Goal: Task Accomplishment & Management: Complete application form

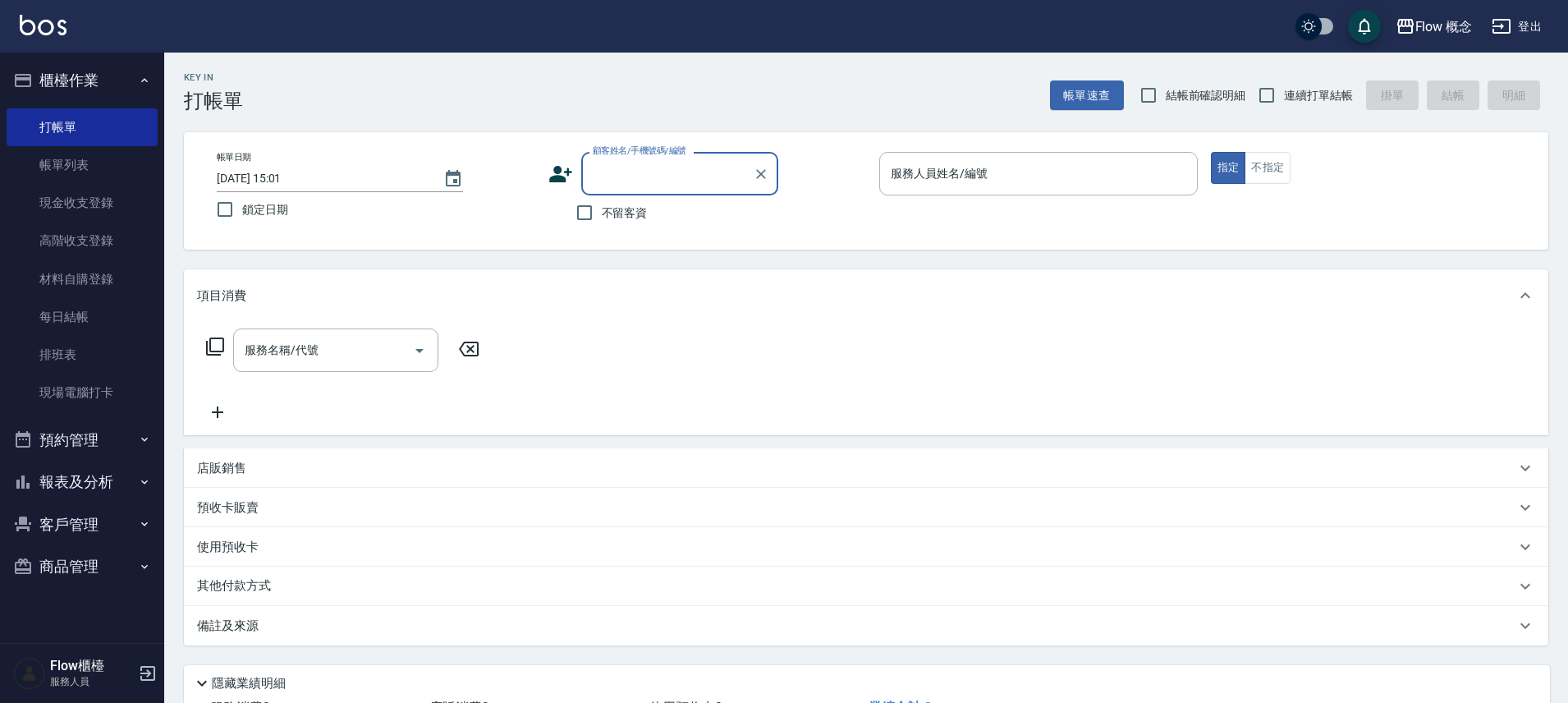
click at [77, 127] on link "打帳單" at bounding box center [82, 127] width 151 height 38
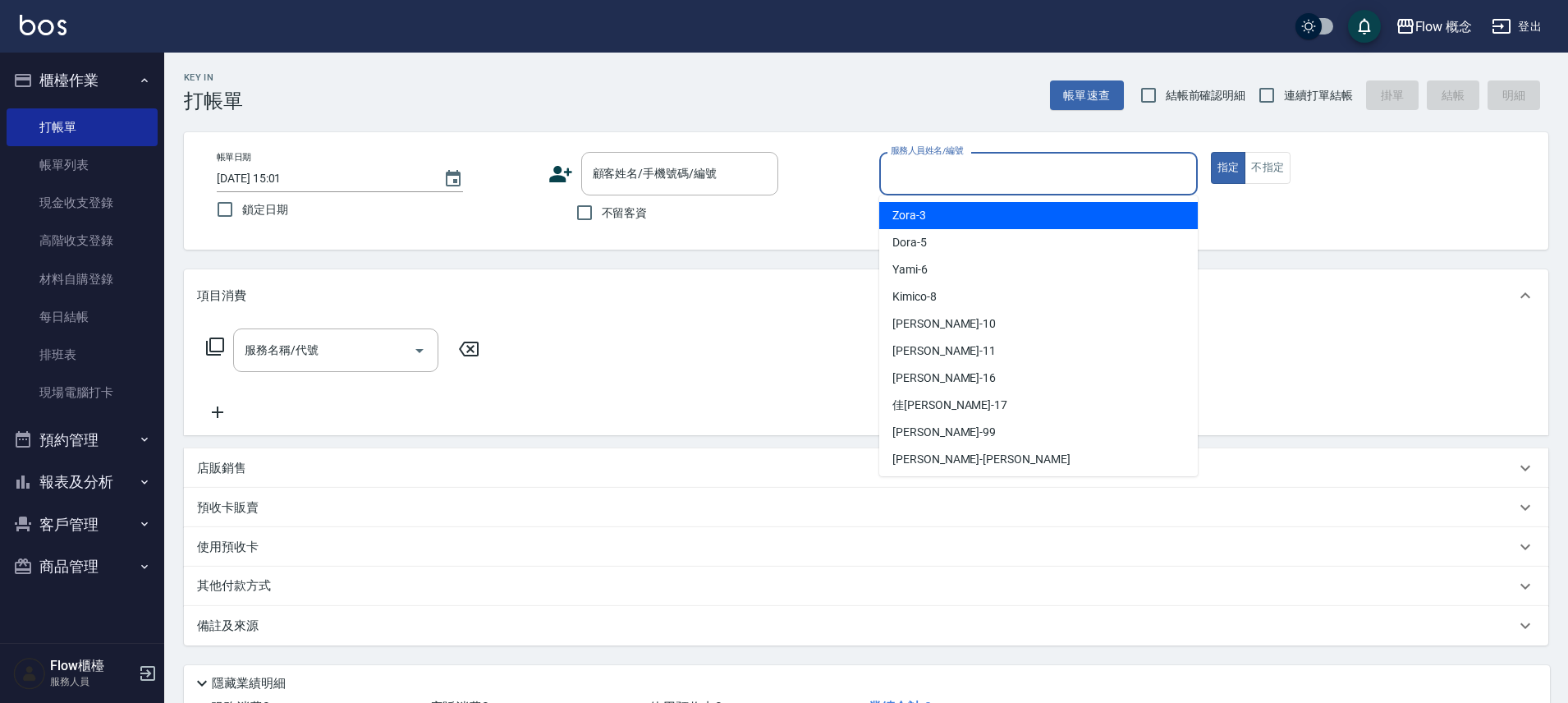
click at [994, 162] on input "服務人員姓名/編號" at bounding box center [1039, 174] width 303 height 29
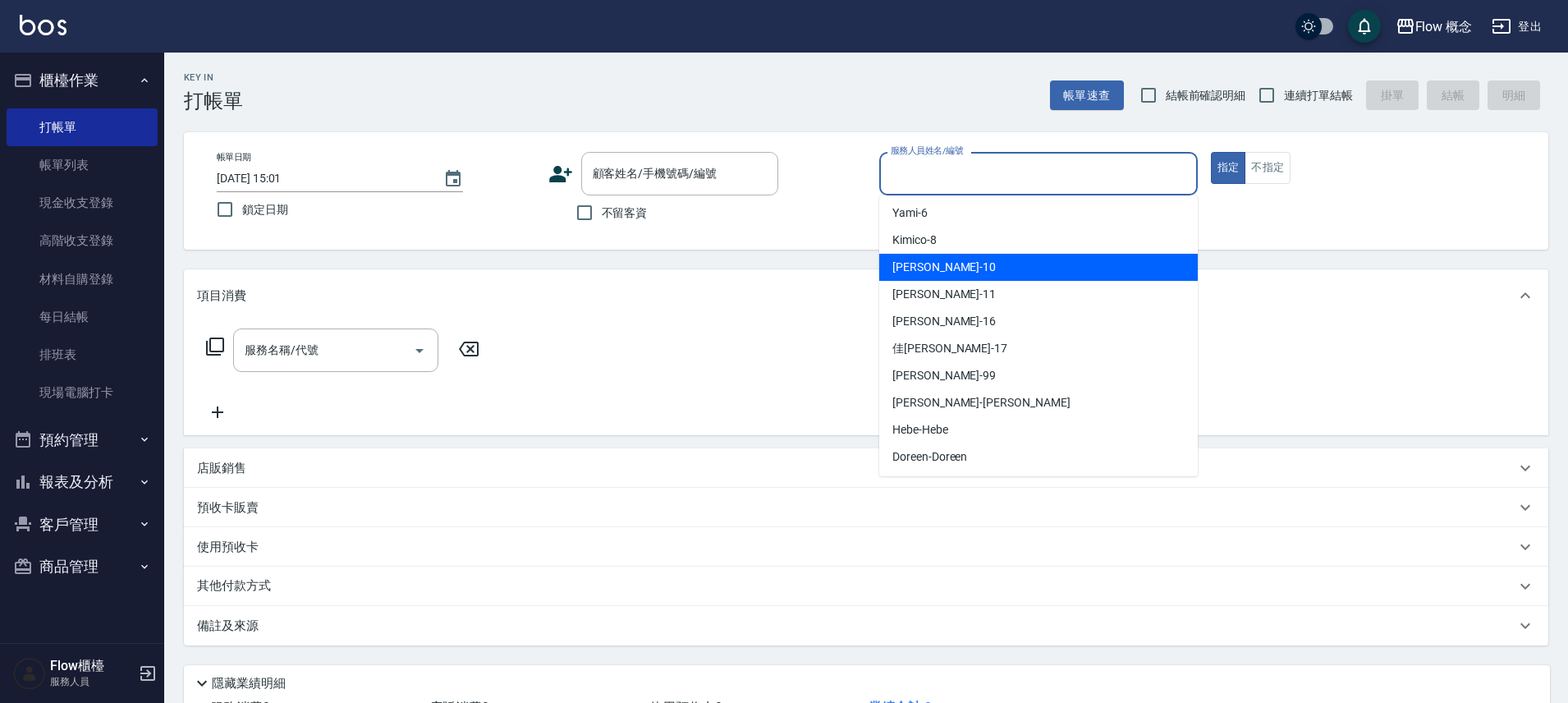
scroll to position [57, 0]
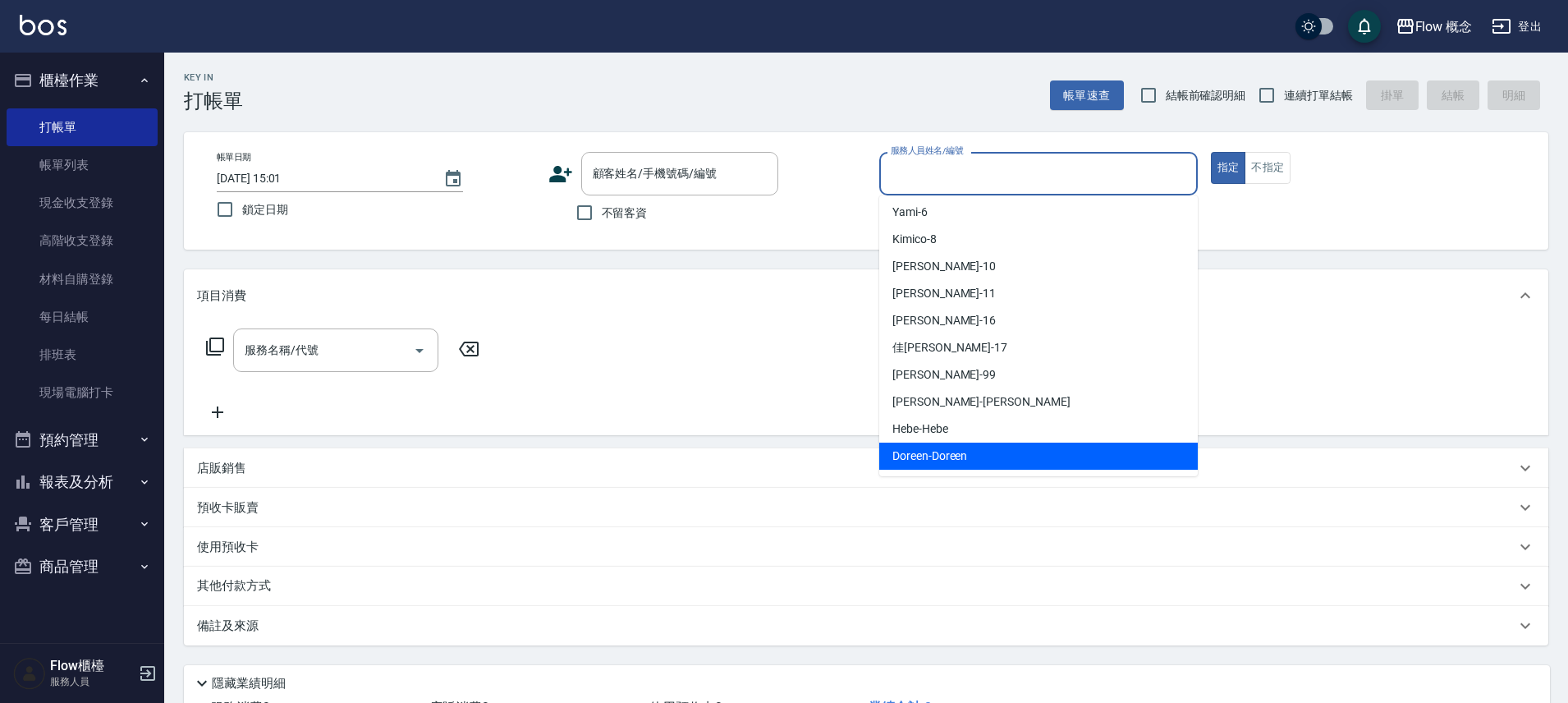
click at [973, 445] on div "Doreen -Doreen" at bounding box center [1039, 456] width 319 height 27
type input "Doreen-Doreen"
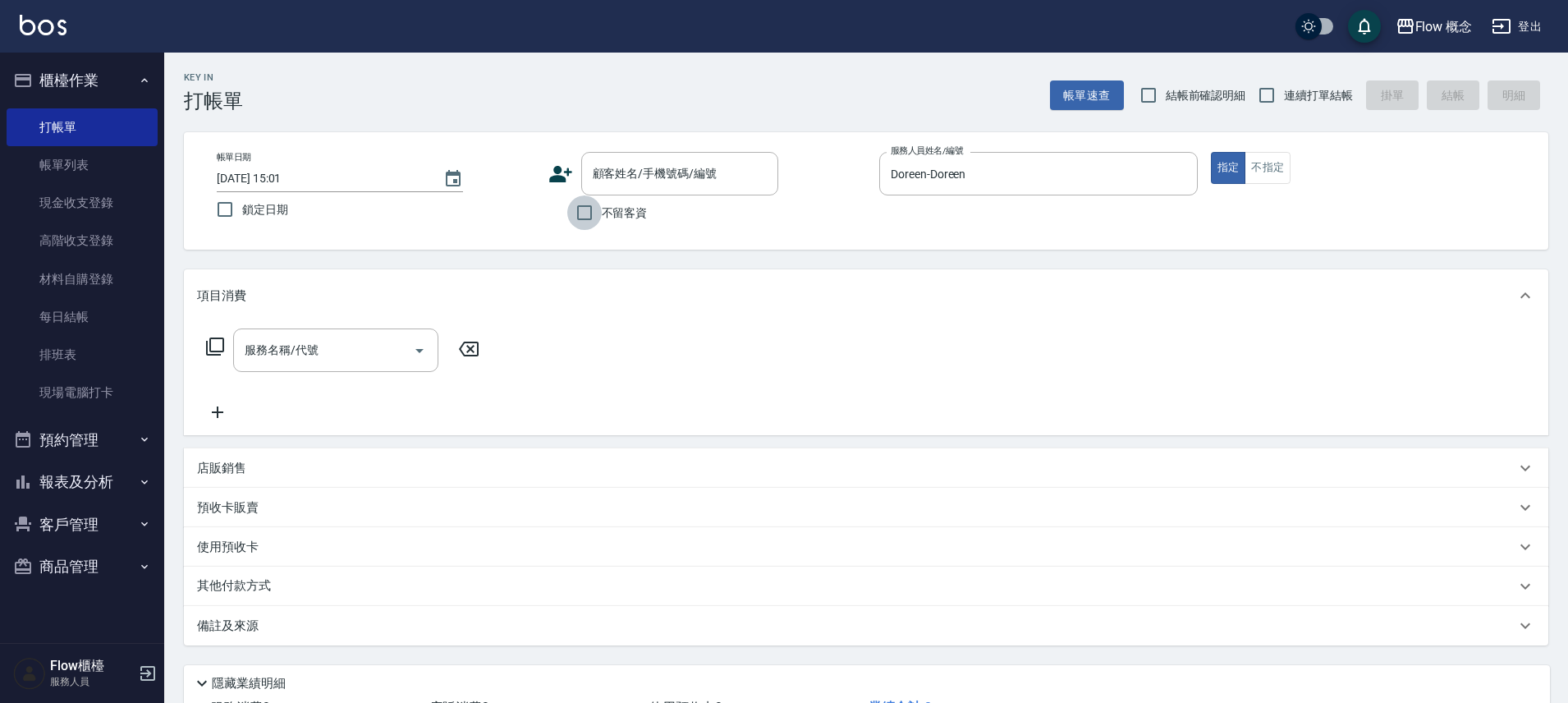
click at [584, 214] on input "不留客資" at bounding box center [584, 212] width 35 height 35
checkbox input "true"
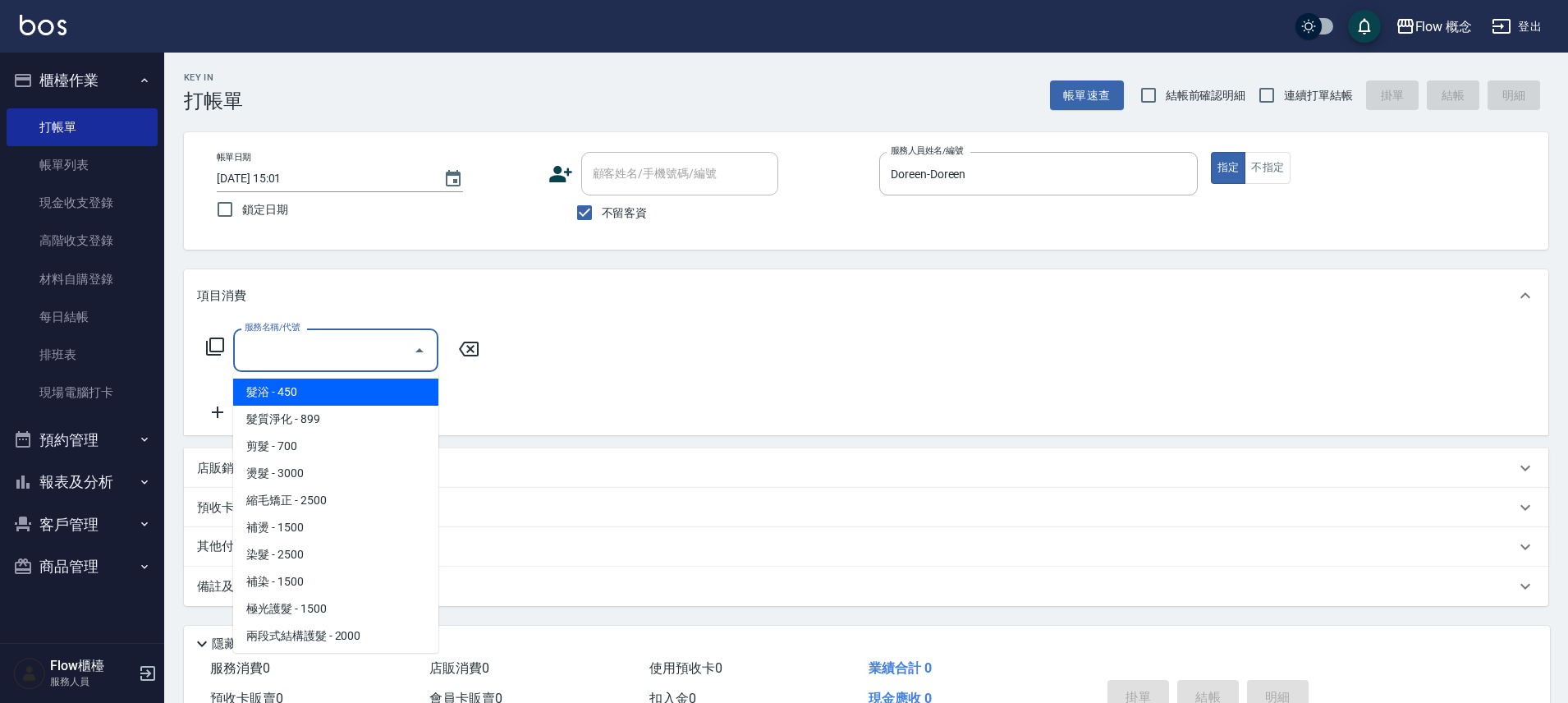
click at [304, 362] on input "服務名稱/代號" at bounding box center [324, 351] width 166 height 29
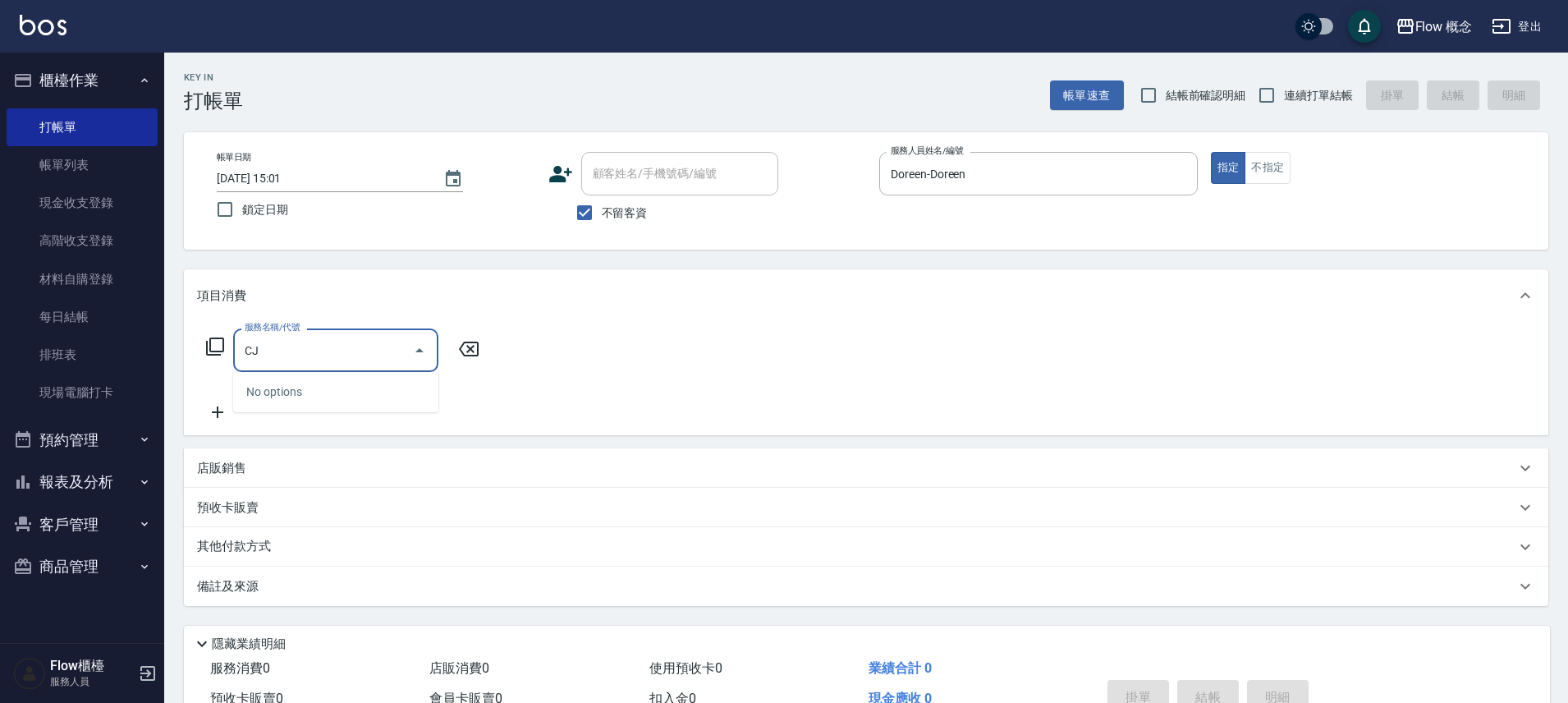
type input "C"
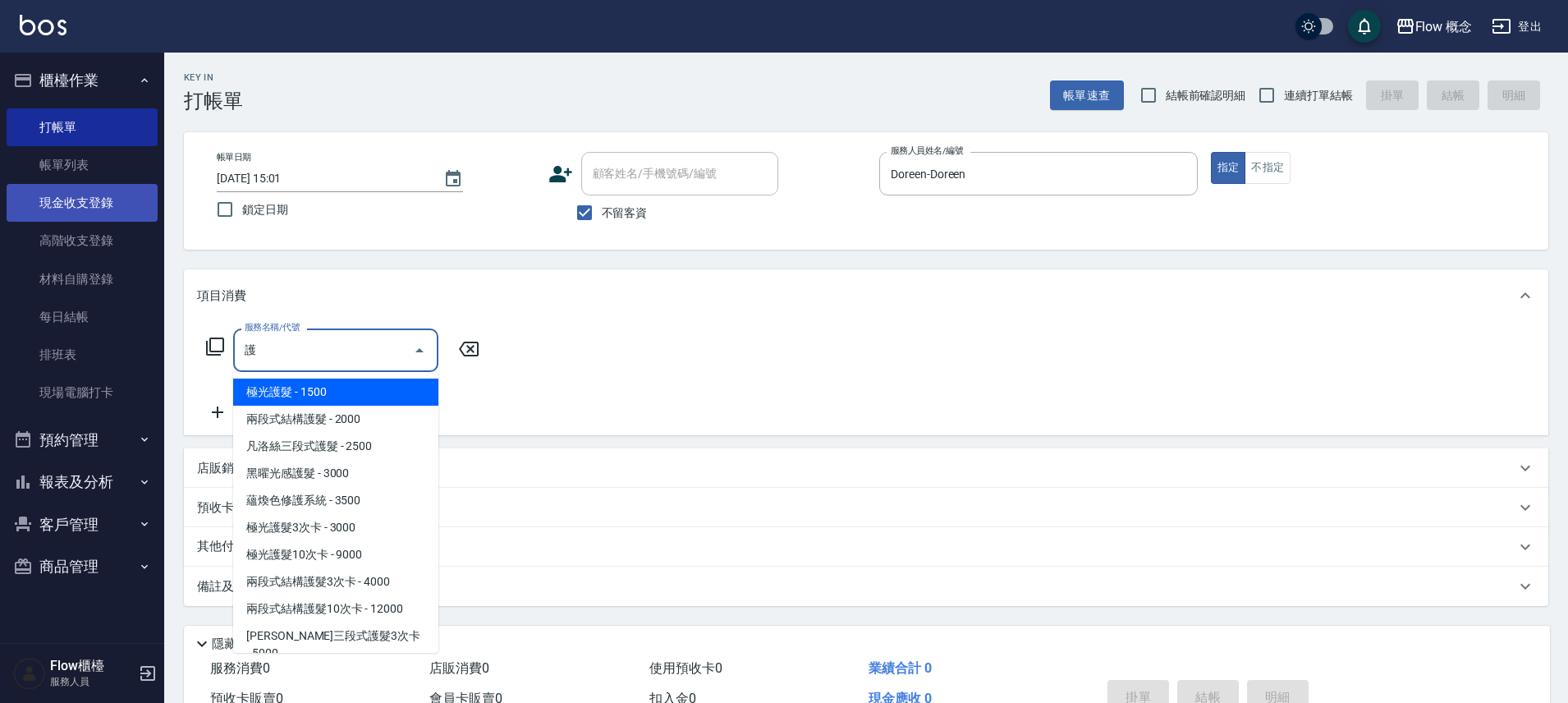
type input "護"
click at [76, 194] on link "現金收支登錄" at bounding box center [82, 202] width 151 height 38
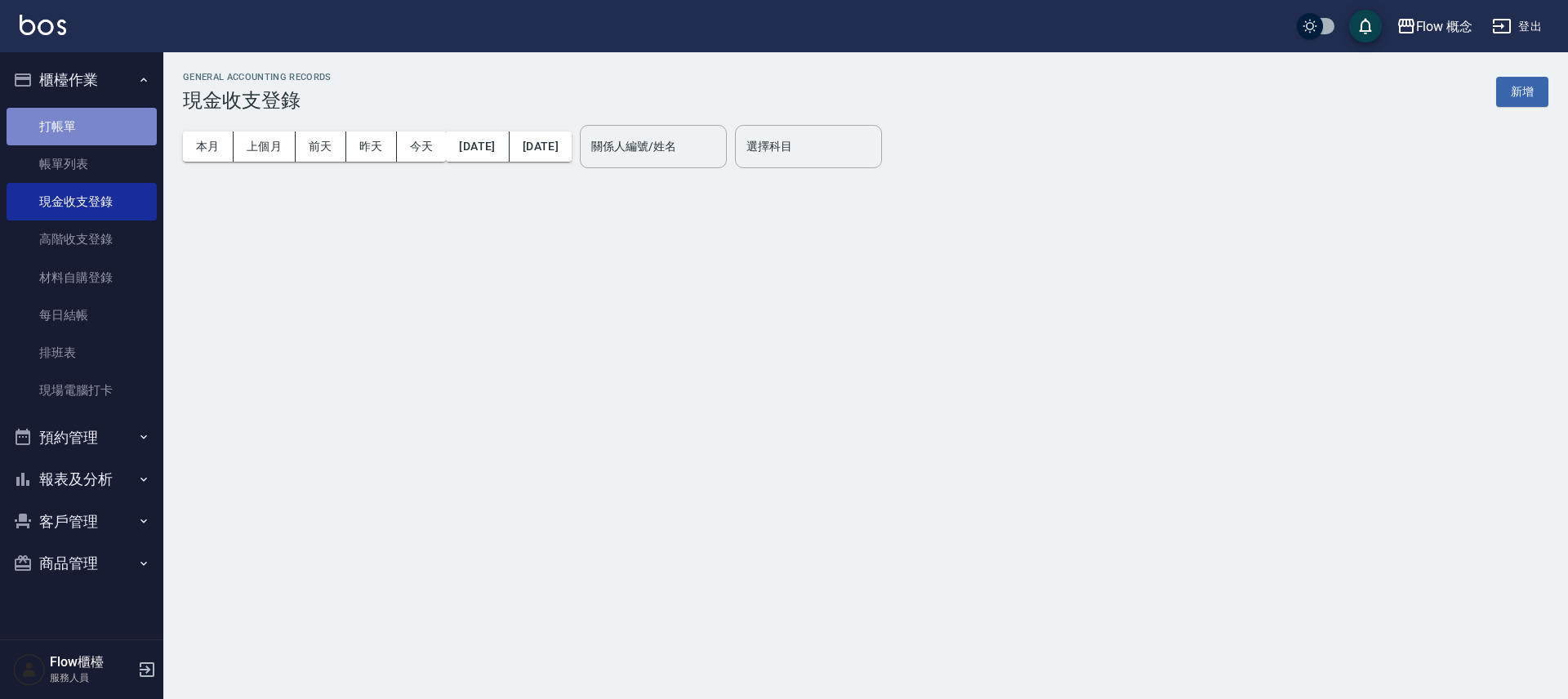
click at [99, 123] on link "打帳單" at bounding box center [82, 126] width 150 height 37
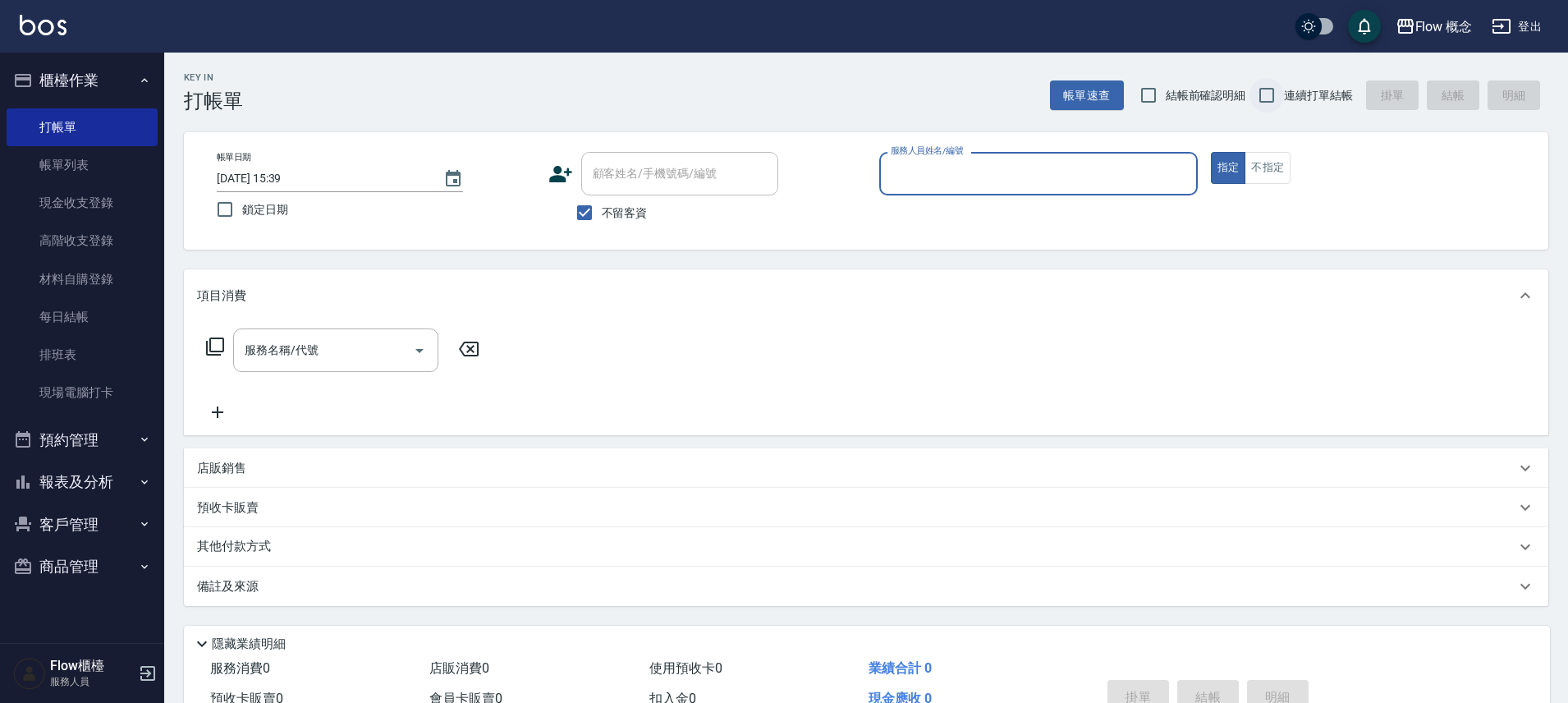
click at [1274, 96] on input "連續打單結帳" at bounding box center [1268, 96] width 35 height 35
checkbox input "true"
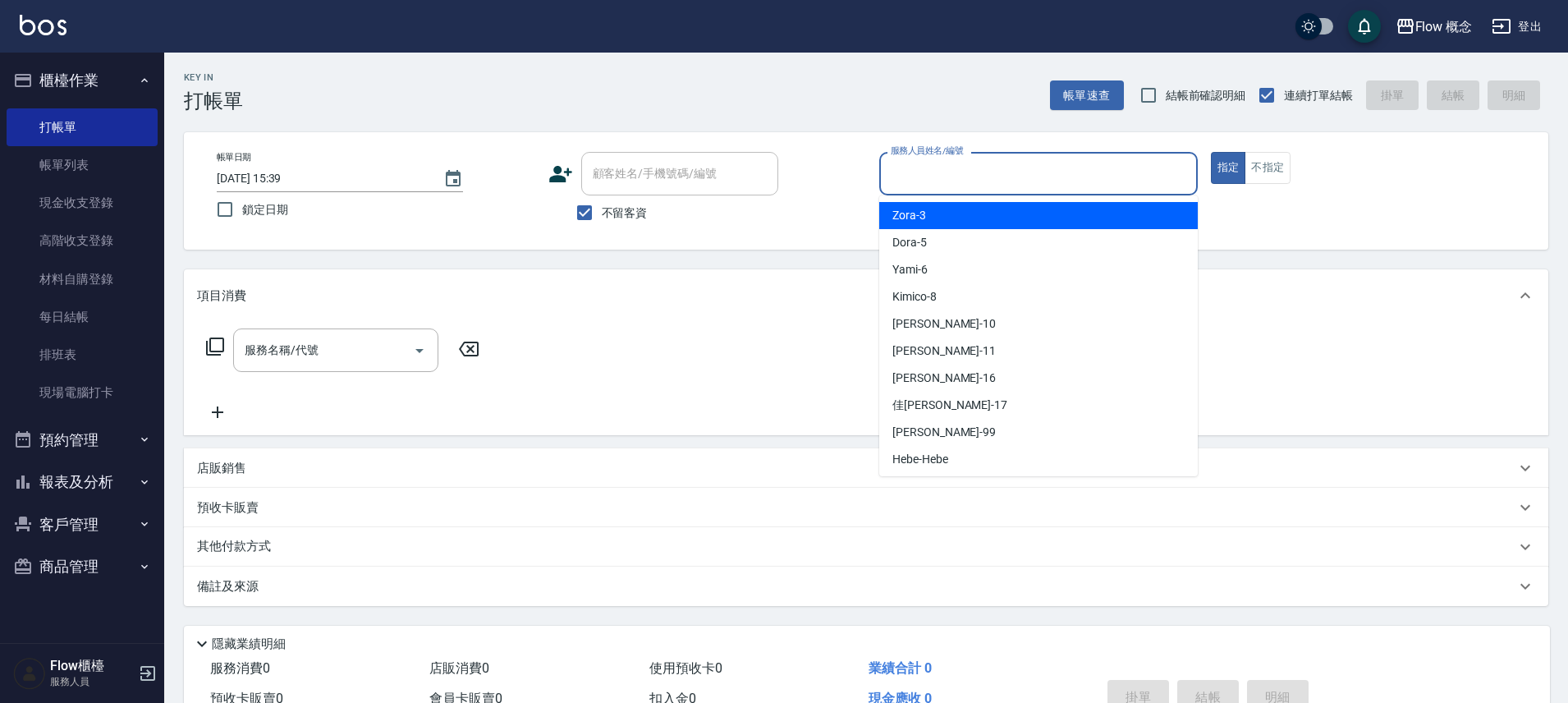
click at [920, 177] on input "服務人員姓名/編號" at bounding box center [1039, 174] width 303 height 29
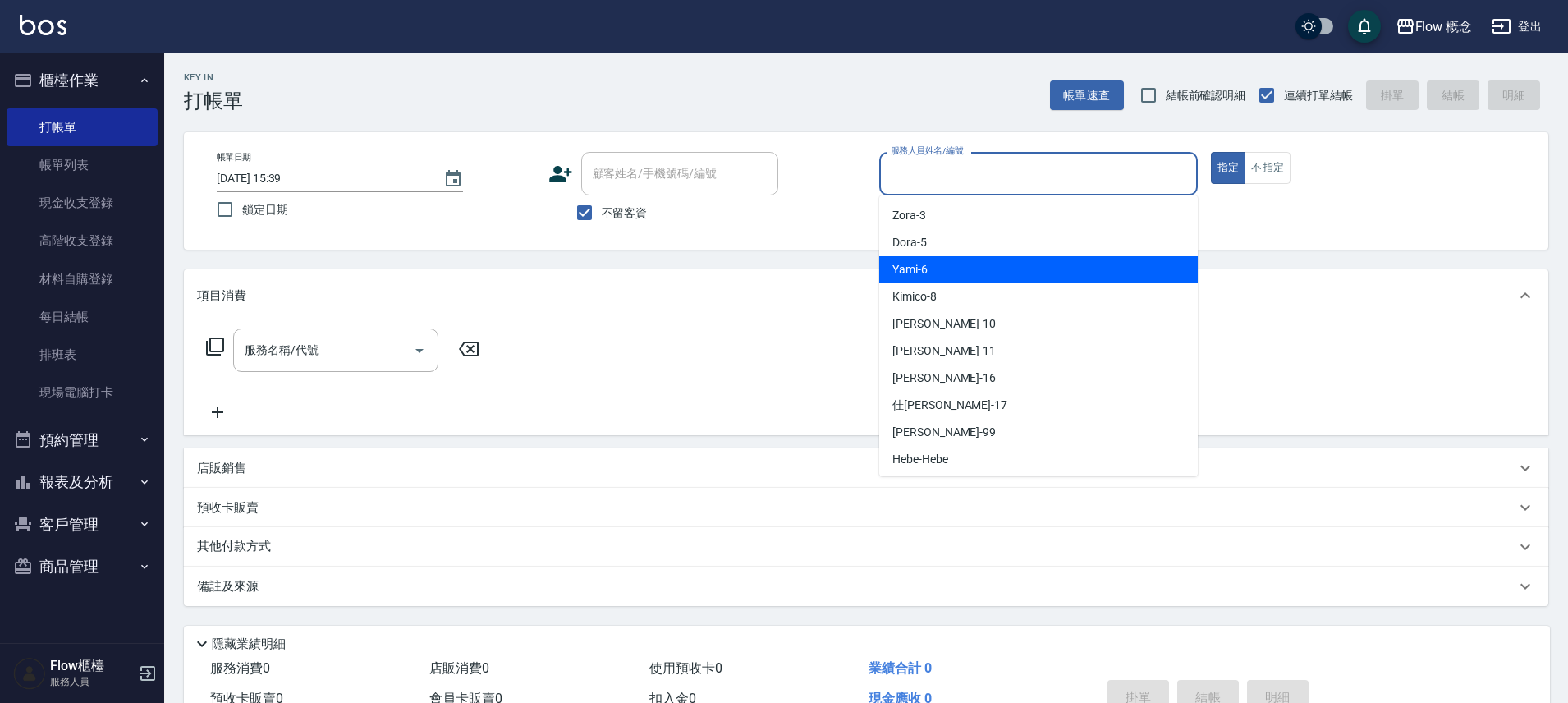
click at [944, 272] on div "Yami -6" at bounding box center [1039, 269] width 319 height 27
type input "Yami-6"
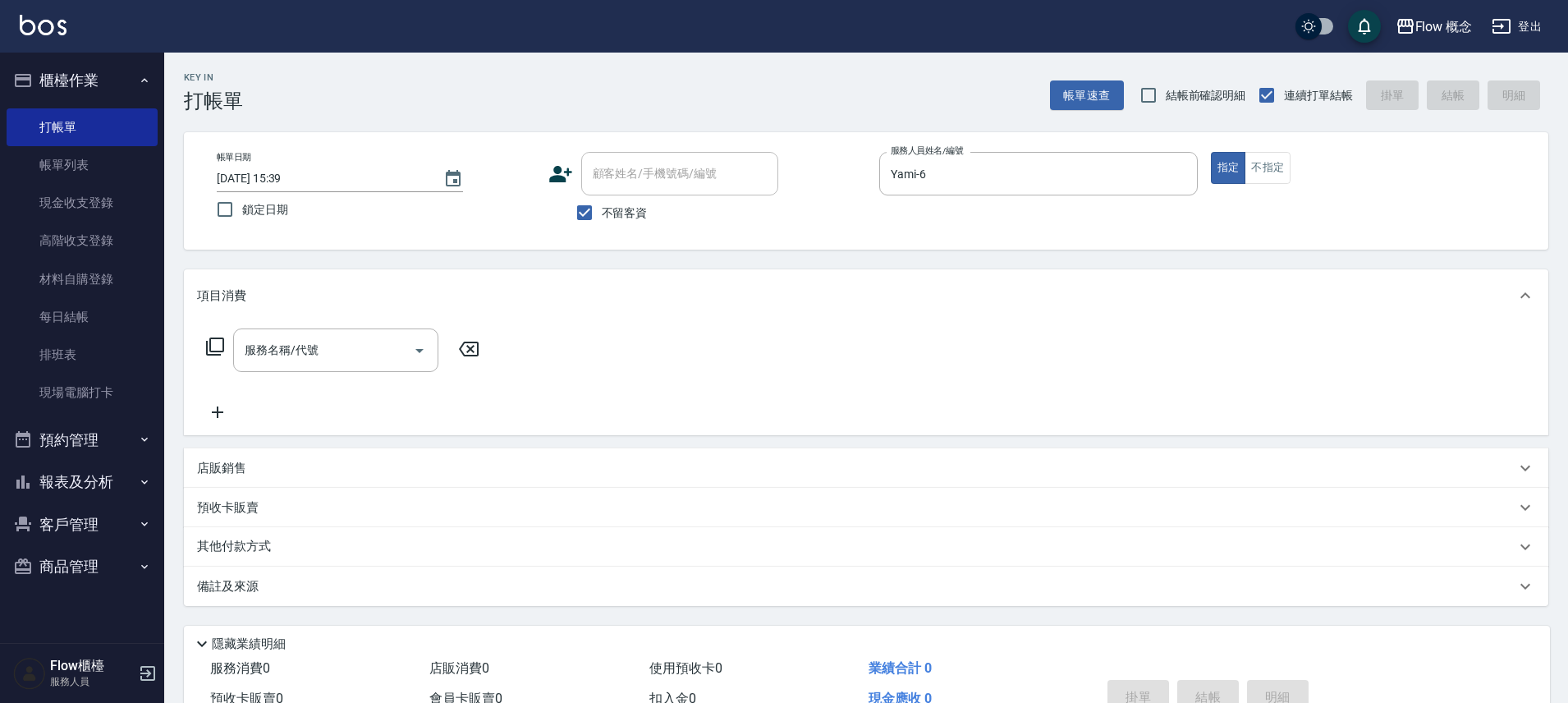
click at [217, 340] on icon at bounding box center [214, 346] width 19 height 19
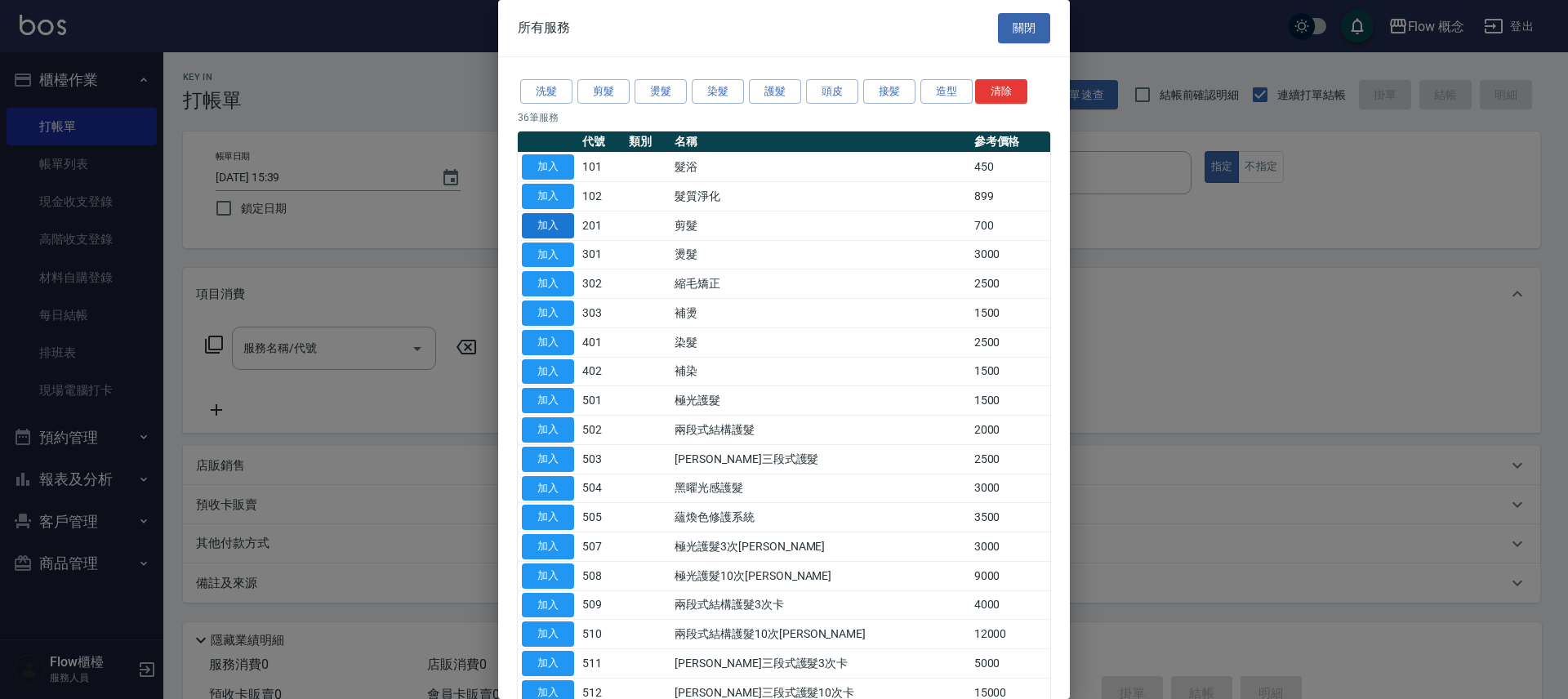
click at [555, 231] on button "加入" at bounding box center [548, 226] width 52 height 25
type input "剪髮(201)"
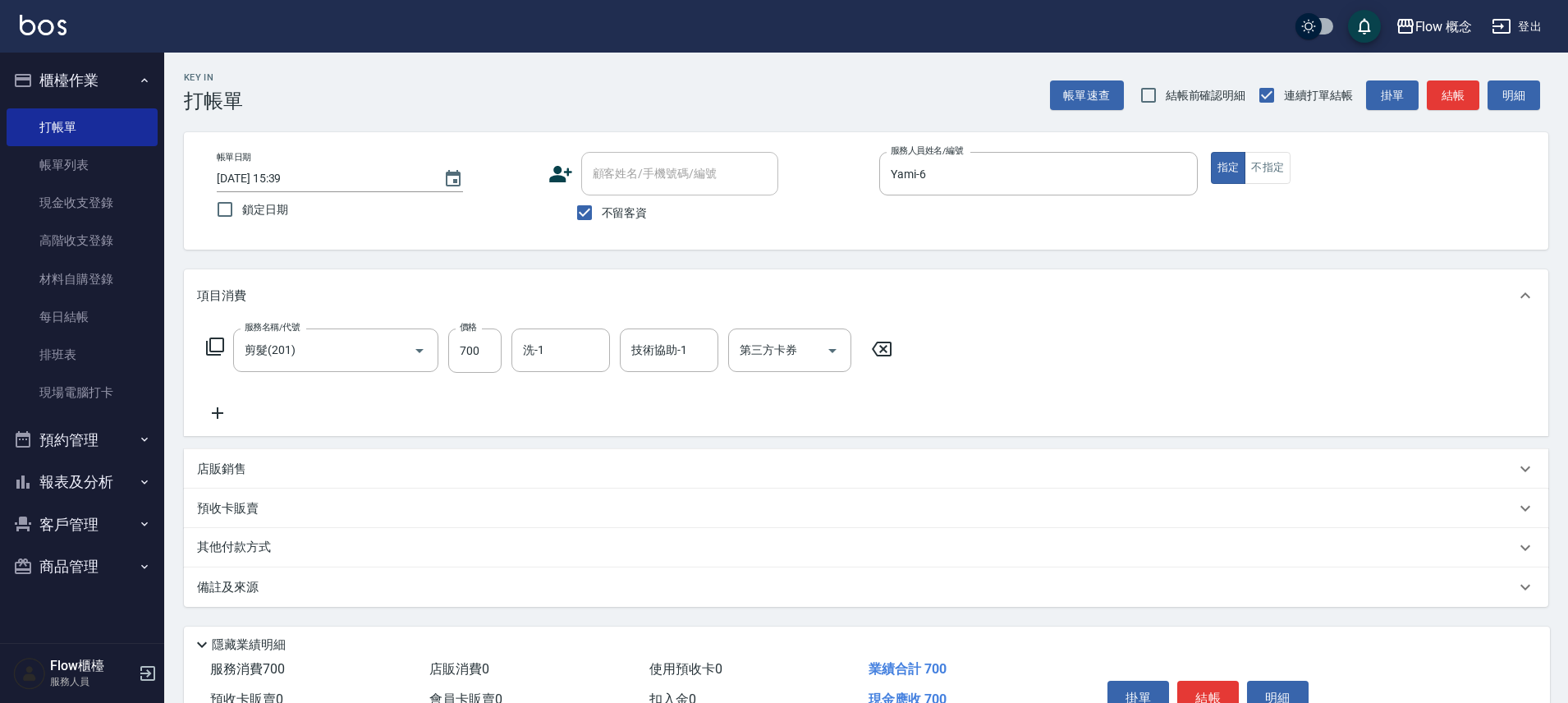
scroll to position [90, 0]
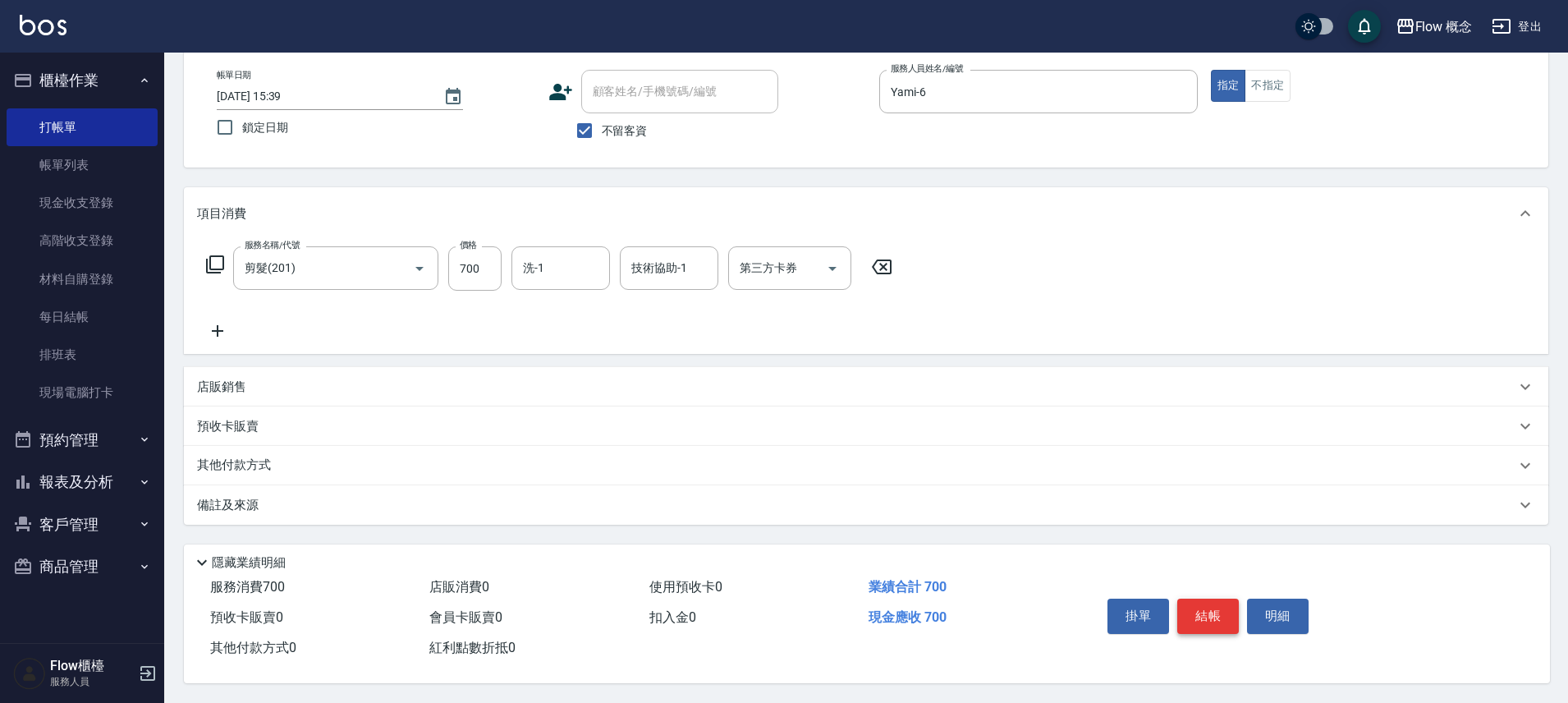
click at [1191, 605] on button "結帳" at bounding box center [1209, 616] width 62 height 35
type input "[DATE] 16:05"
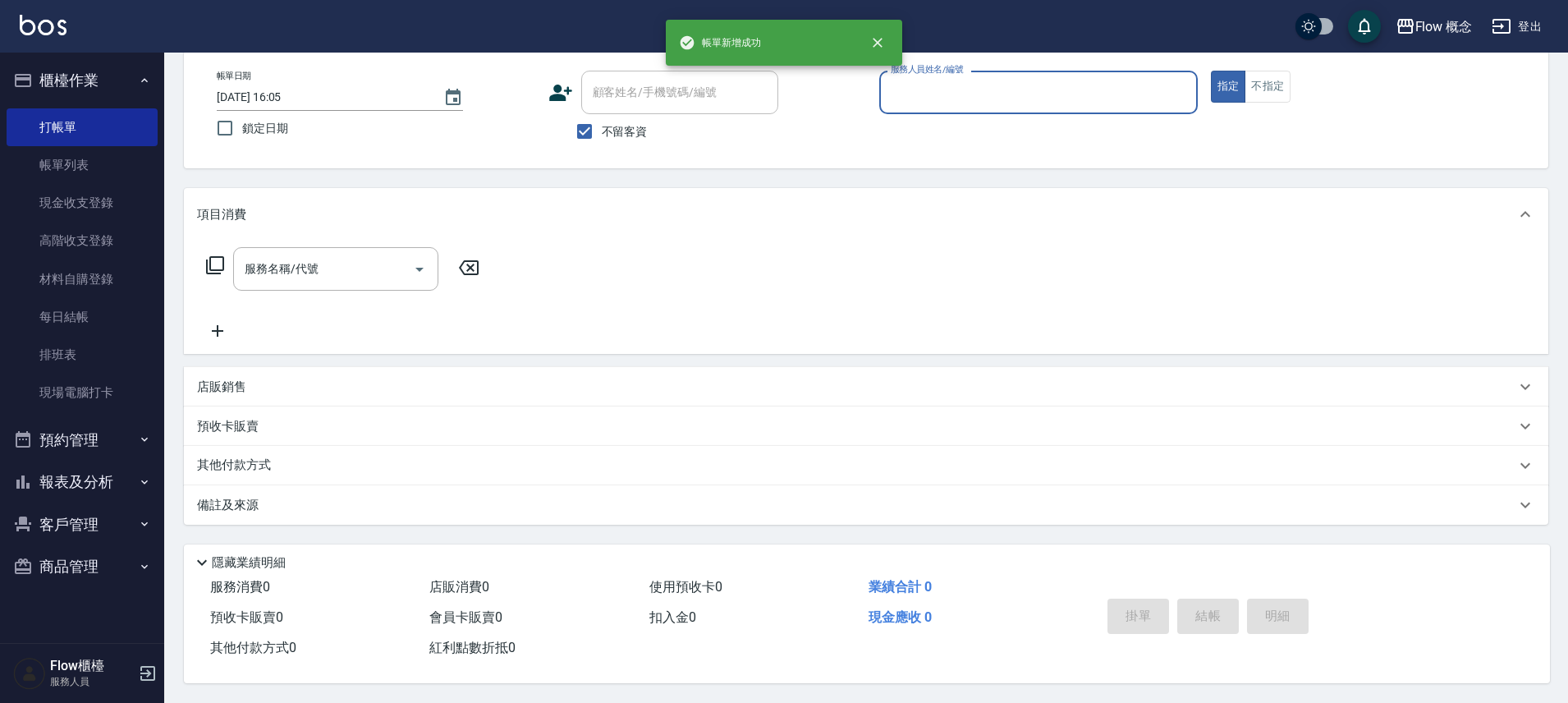
scroll to position [89, 0]
